Goal: Check status: Check status

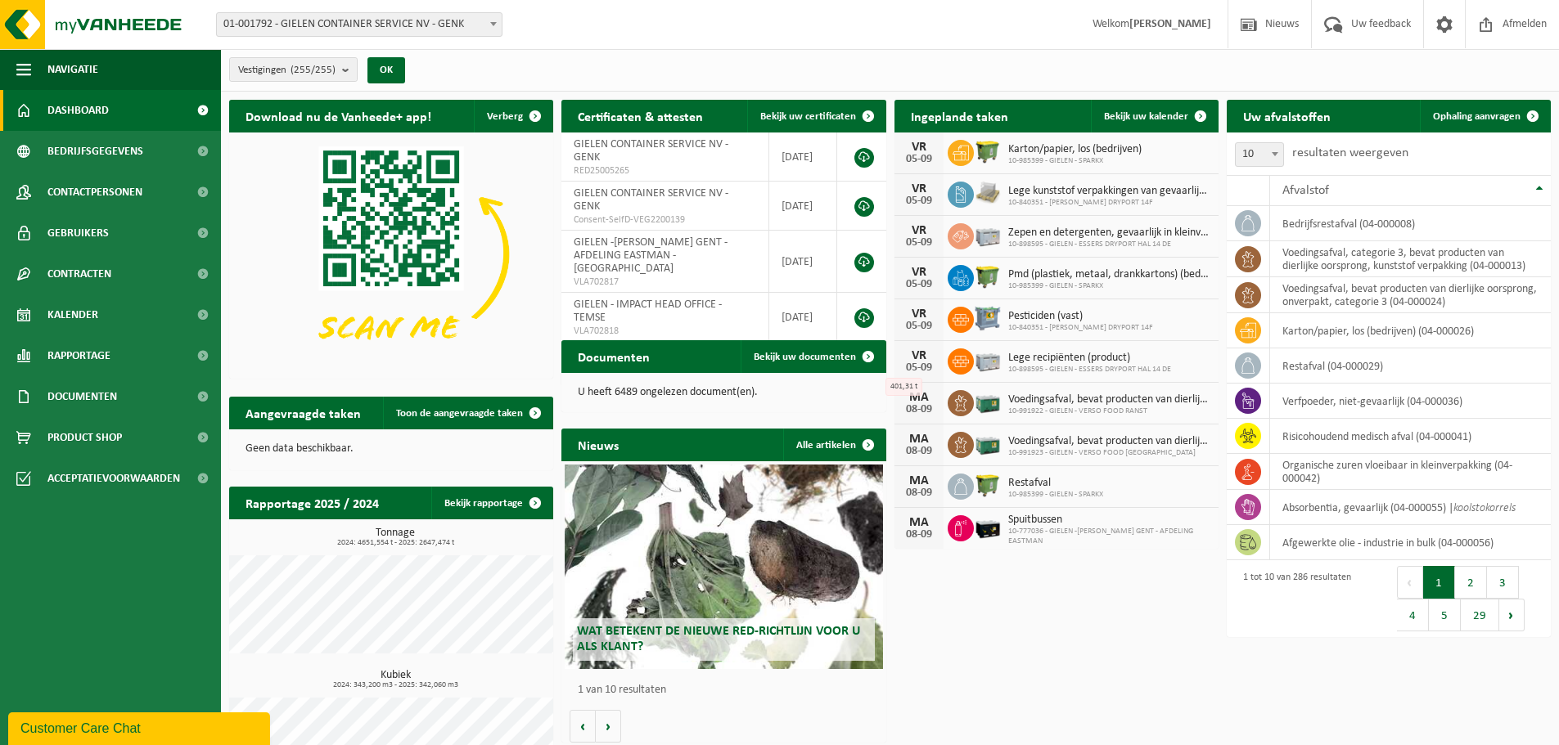
click at [419, 21] on span "01-001792 - GIELEN CONTAINER SERVICE NV - GENK" at bounding box center [359, 24] width 285 height 23
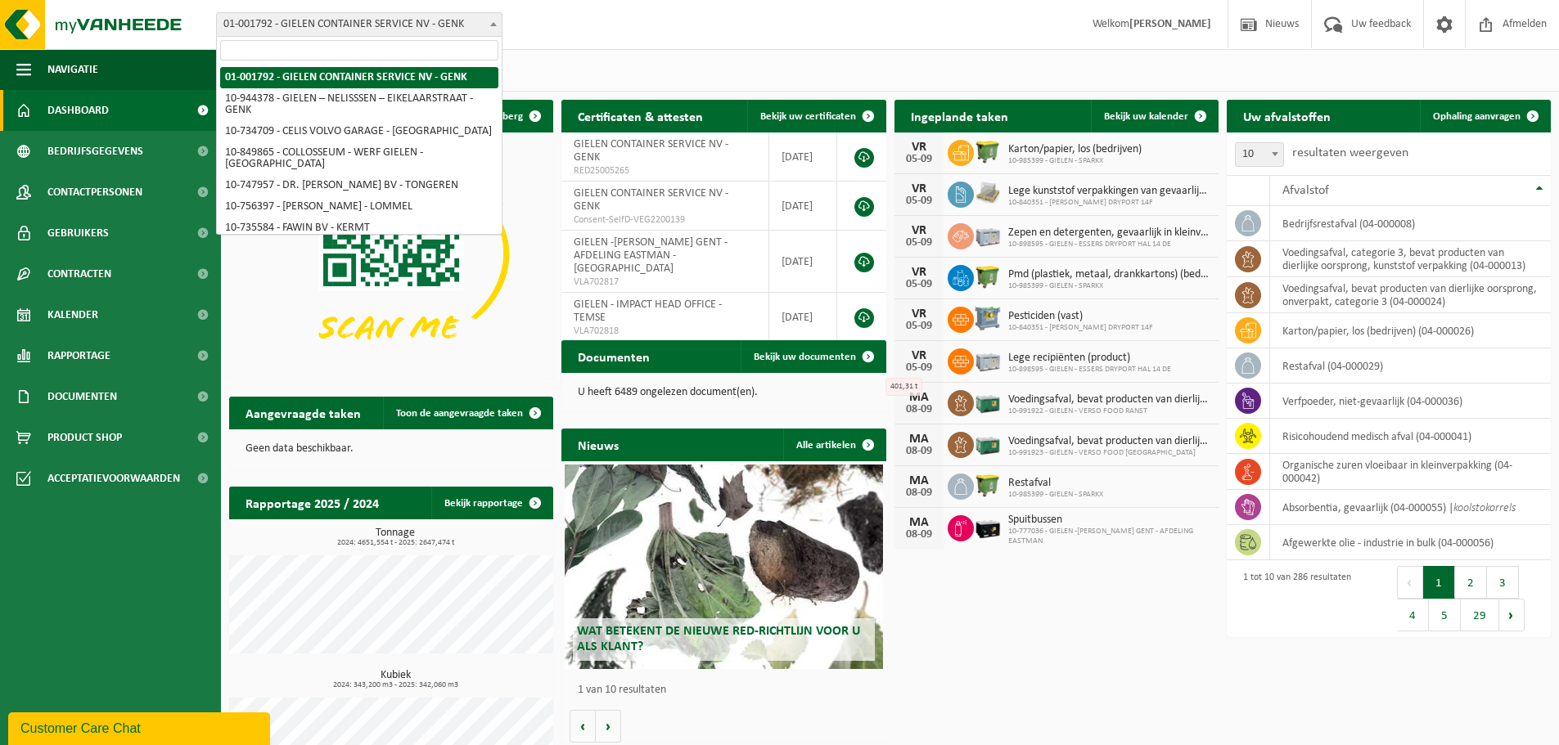
click at [390, 46] on input "search" at bounding box center [359, 50] width 278 height 20
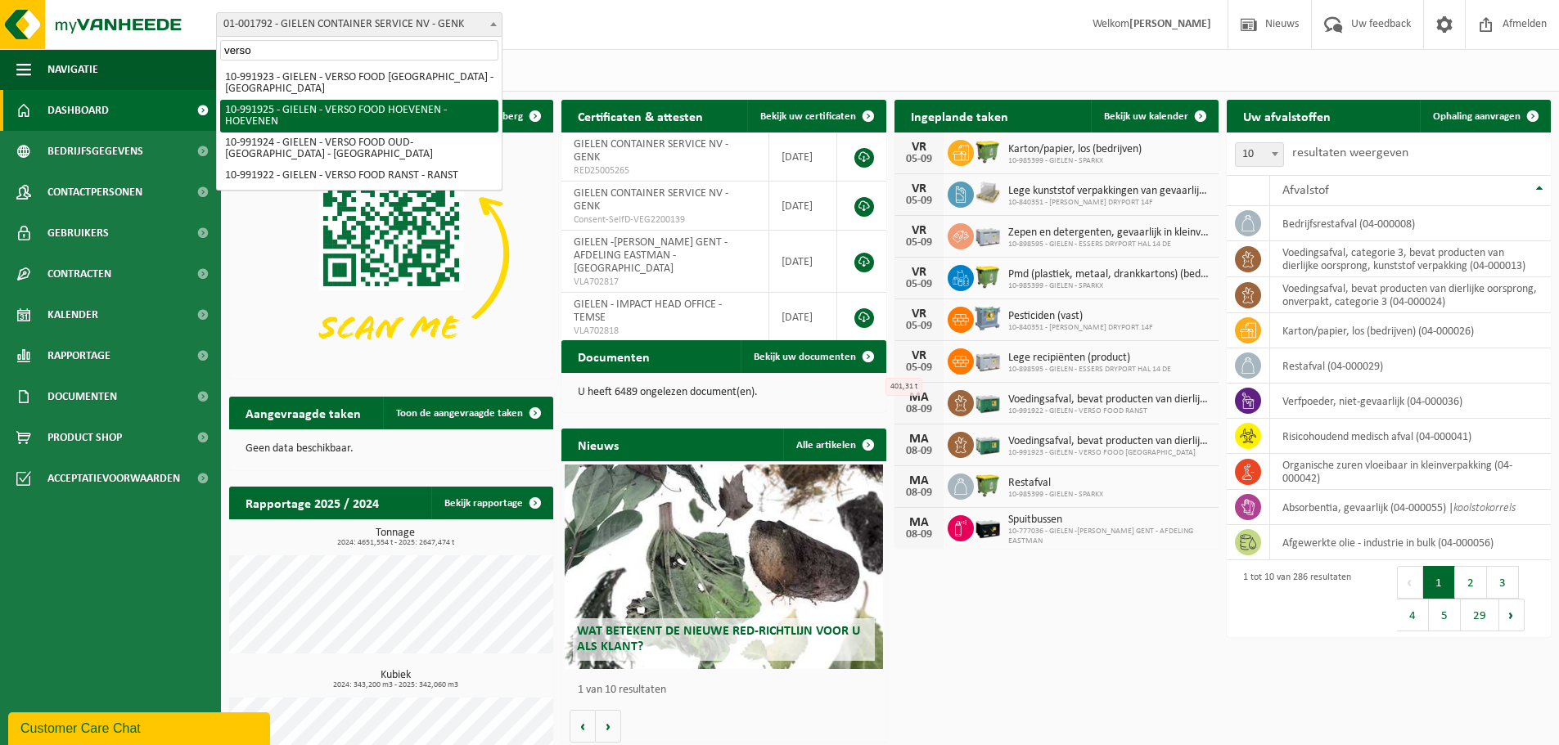
type input "verso"
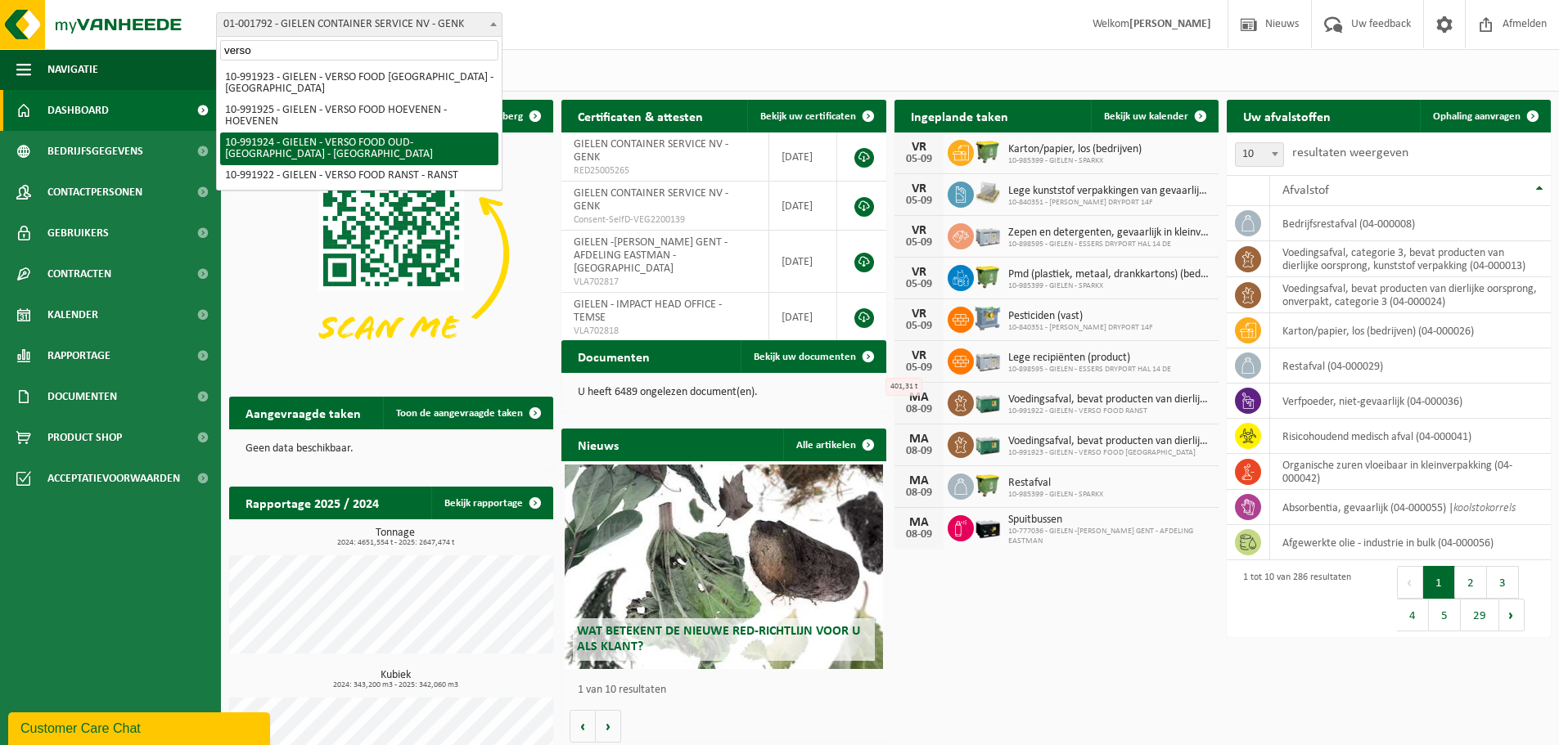
select select "170007"
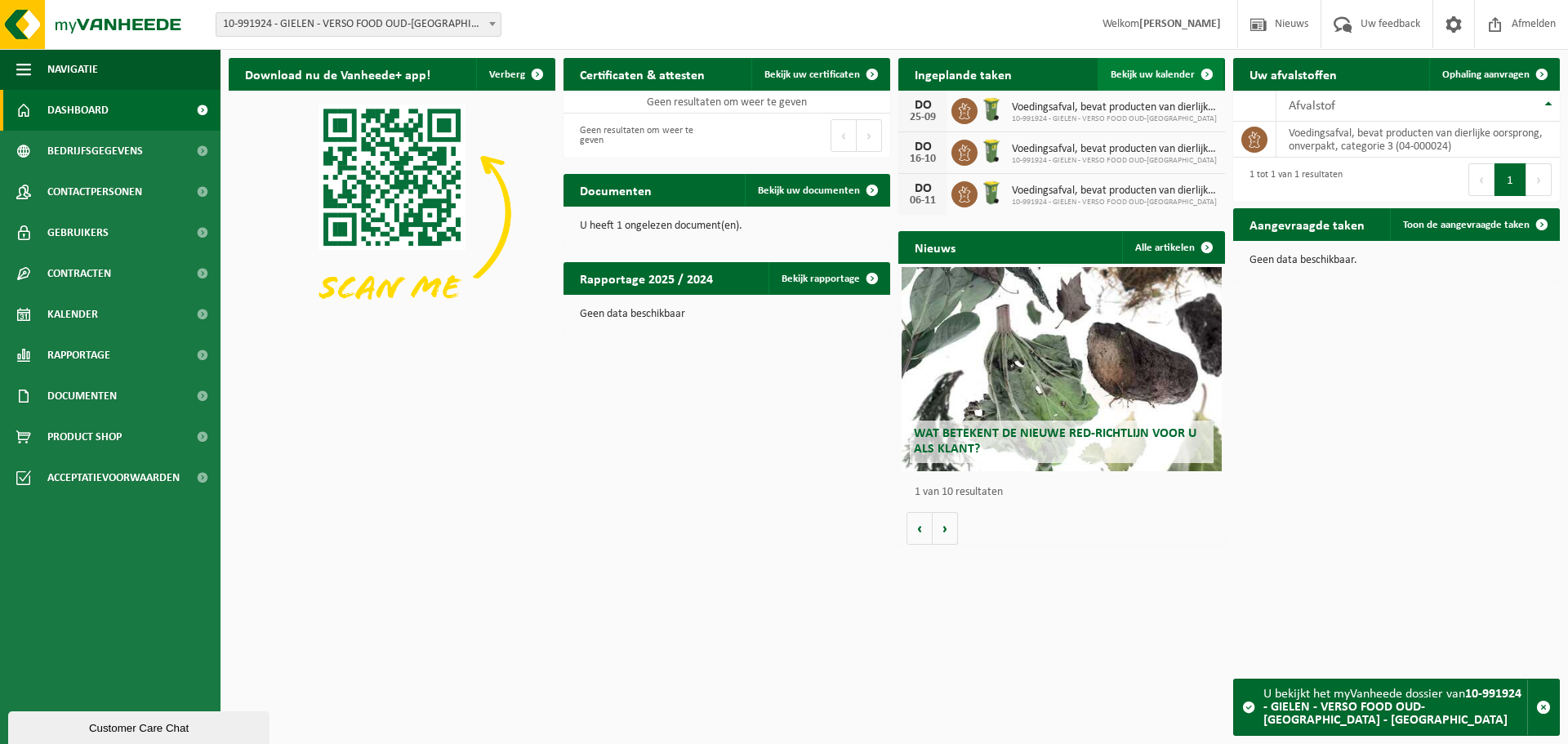
click at [1135, 74] on span "Bekijk uw kalender" at bounding box center [1153, 75] width 84 height 11
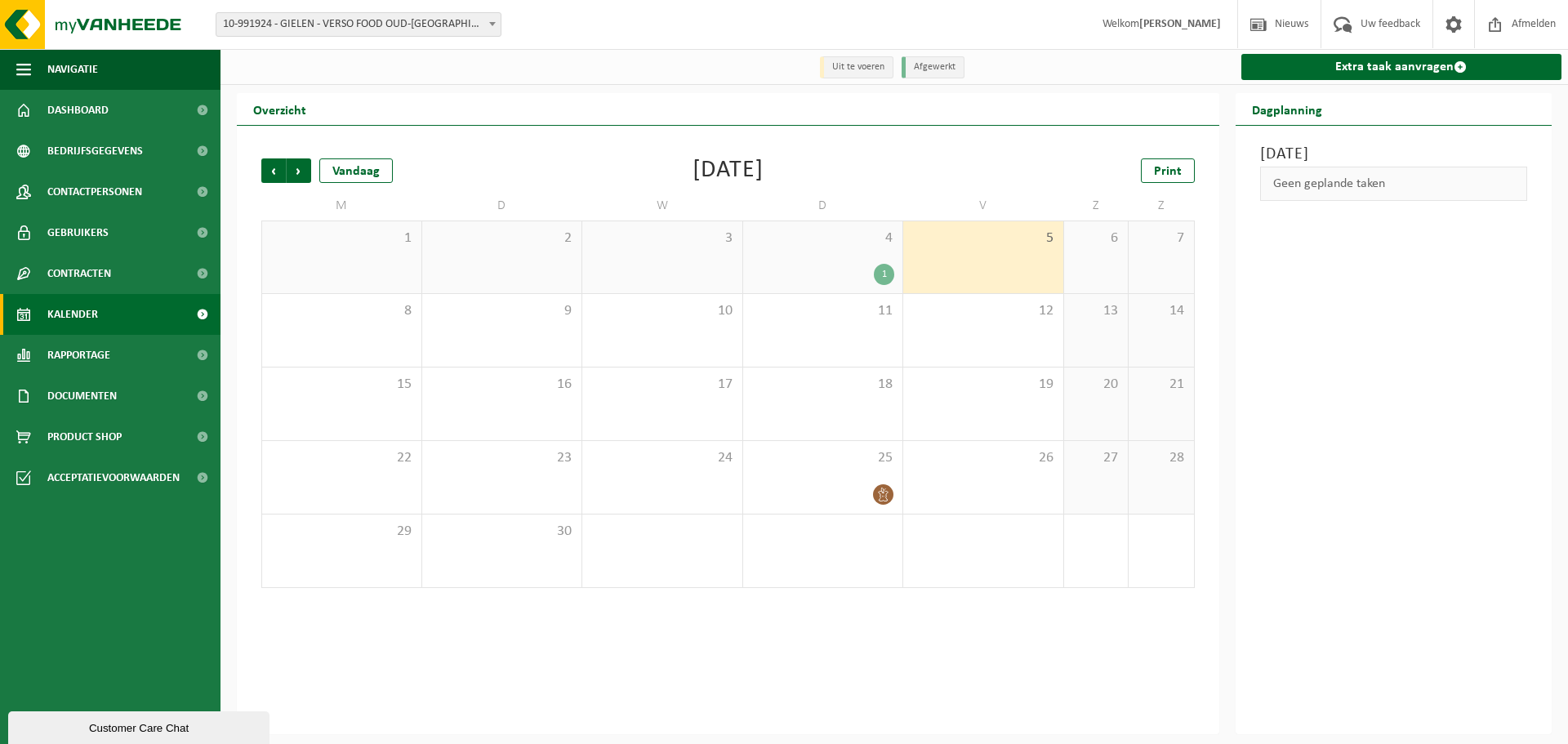
click at [467, 25] on span "10-991924 - GIELEN - VERSO FOOD OUD-[GEOGRAPHIC_DATA] - [GEOGRAPHIC_DATA]" at bounding box center [358, 24] width 284 height 23
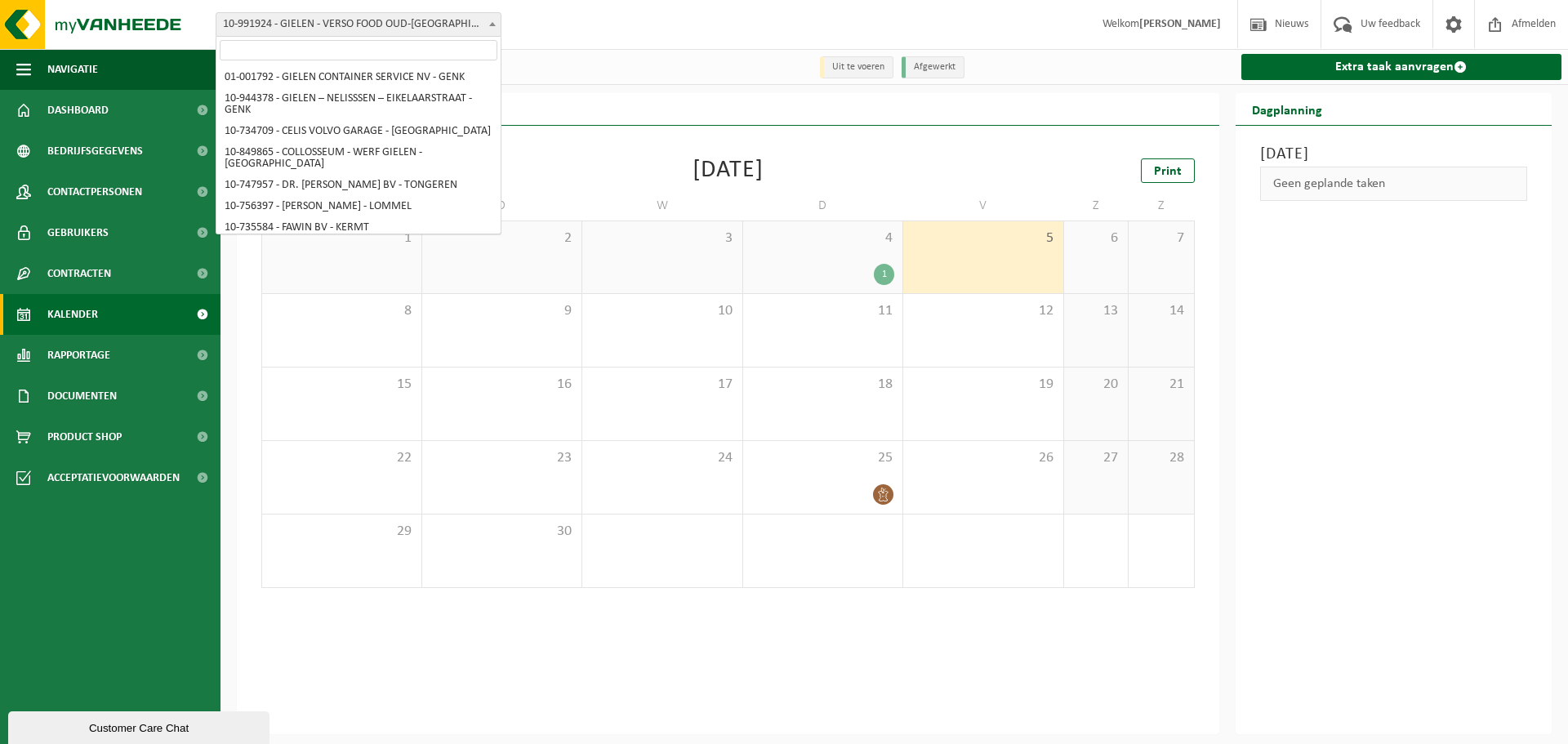
scroll to position [5296, 0]
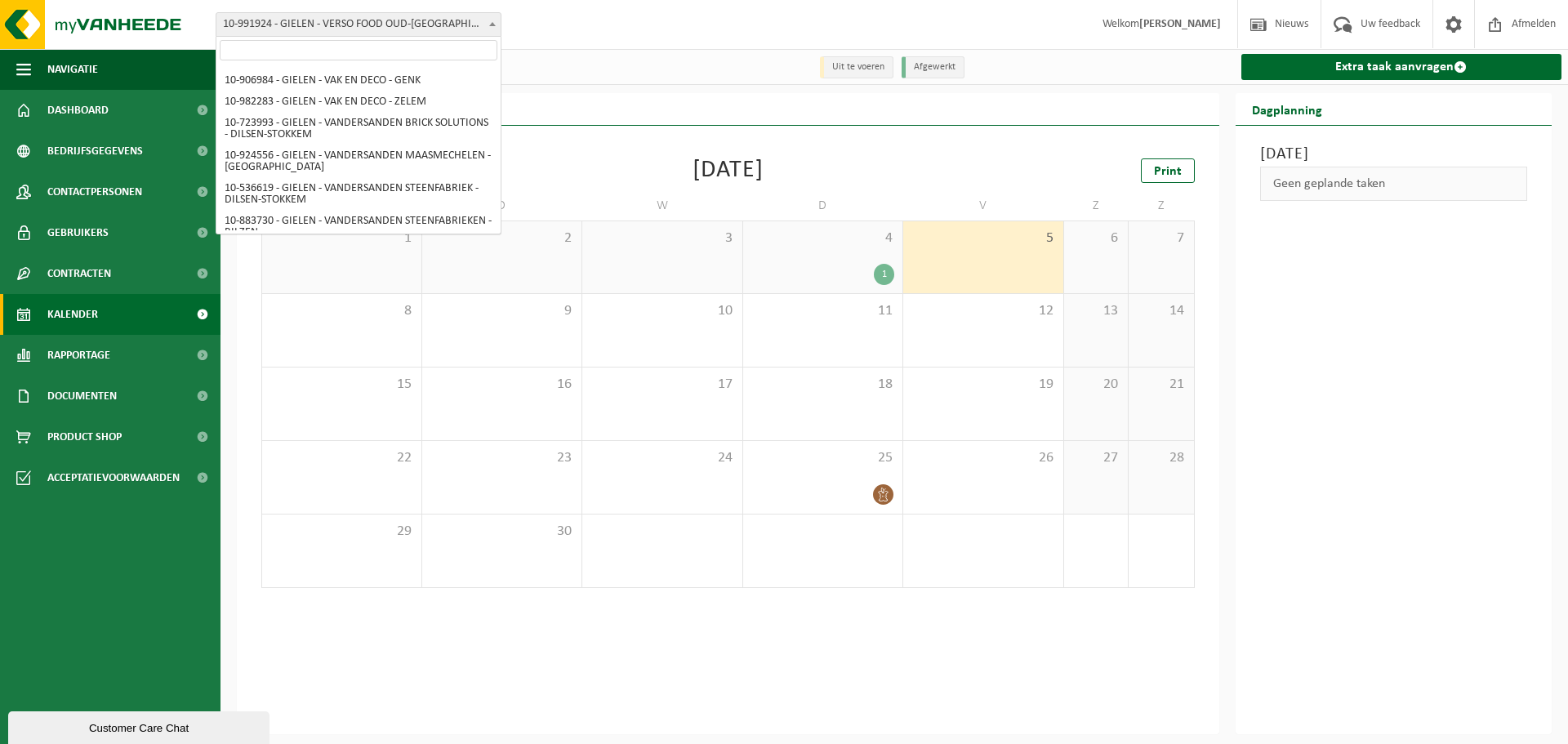
click at [447, 50] on input "search" at bounding box center [358, 50] width 277 height 20
select select "170008"
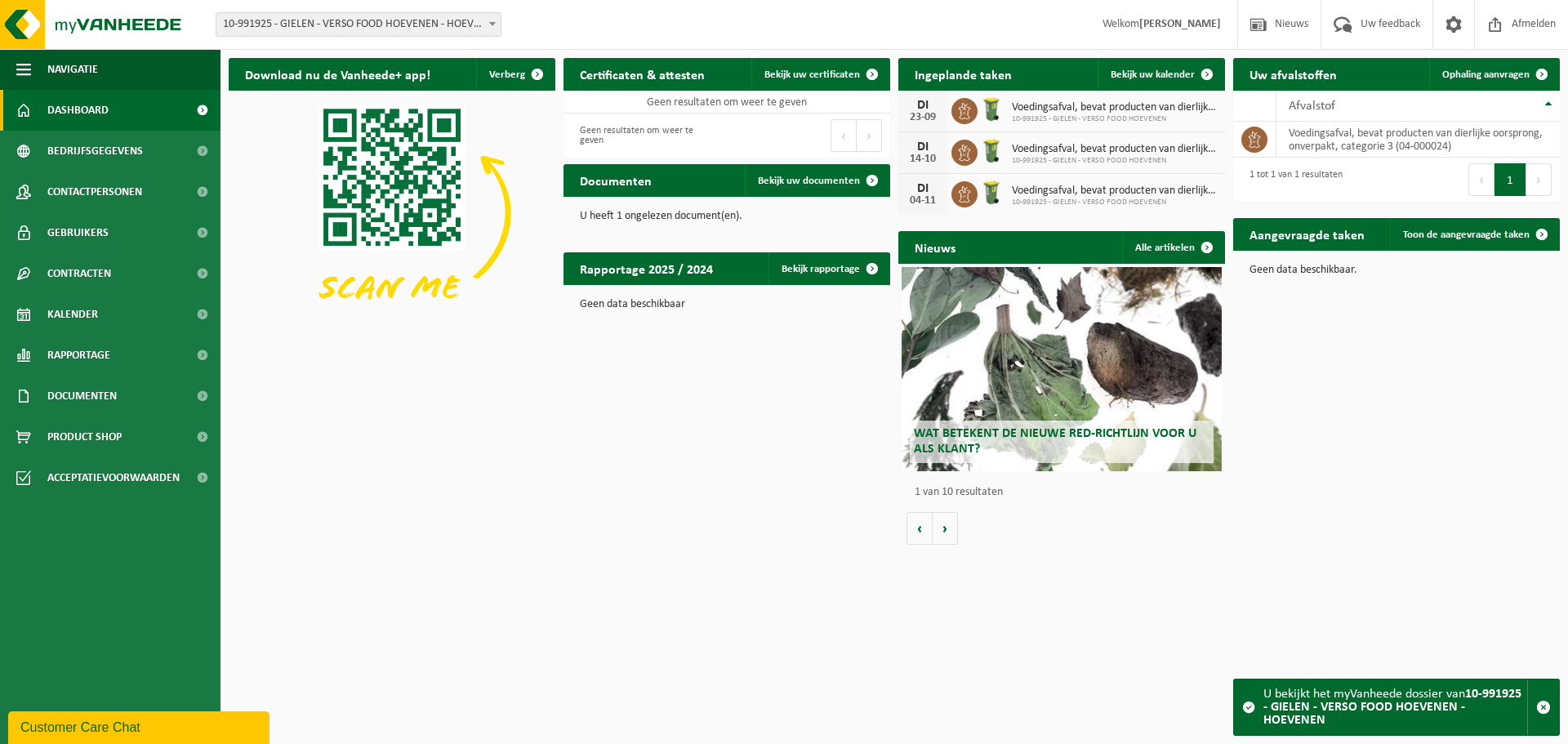
click at [1153, 55] on div "Ingeplande taken Bekijk uw kalender DI 23-09 Voedingsafval, bevat producten van…" at bounding box center [1062, 136] width 335 height 173
click at [1159, 70] on span "Bekijk uw kalender" at bounding box center [1153, 75] width 84 height 11
